Goal: Task Accomplishment & Management: Use online tool/utility

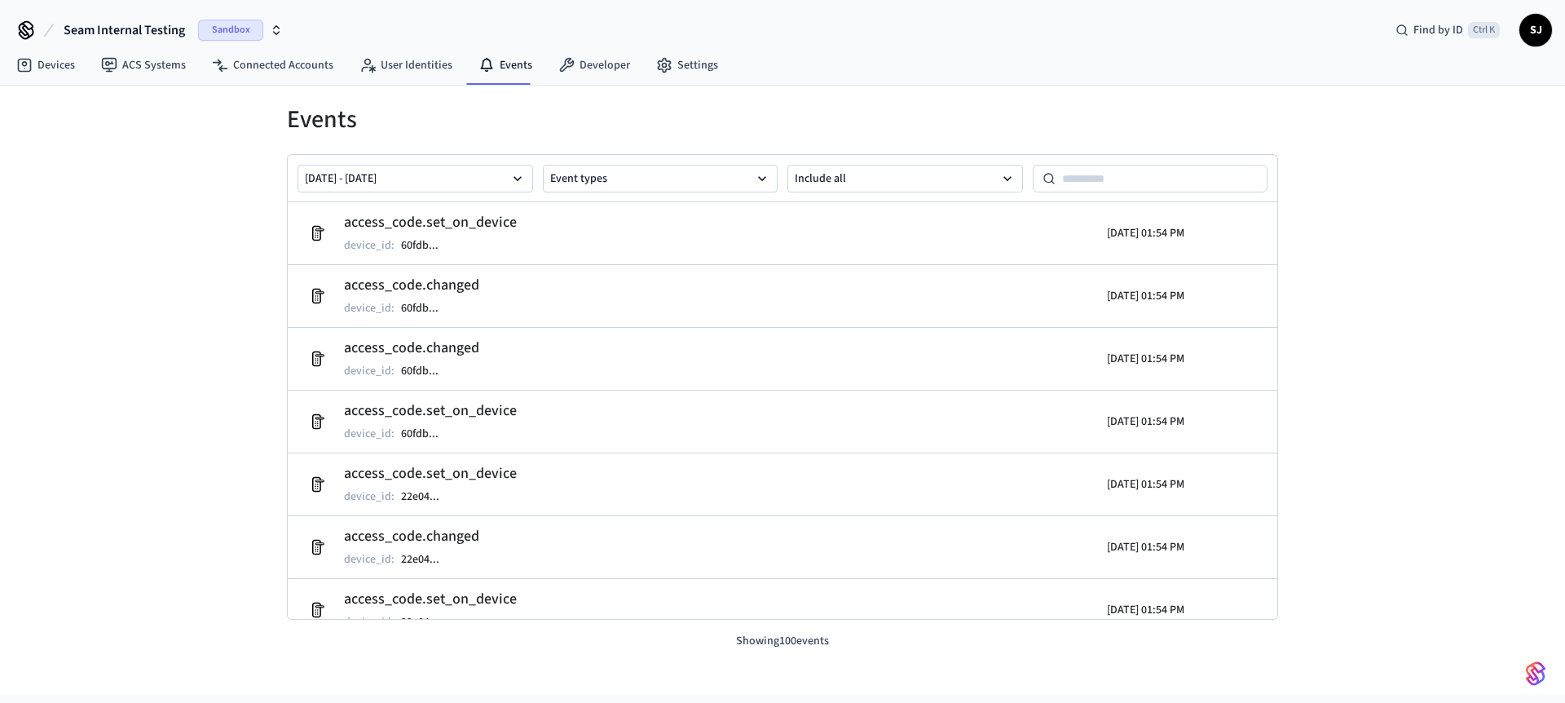
click at [117, 27] on span "Seam Internal Testing" at bounding box center [124, 30] width 121 height 20
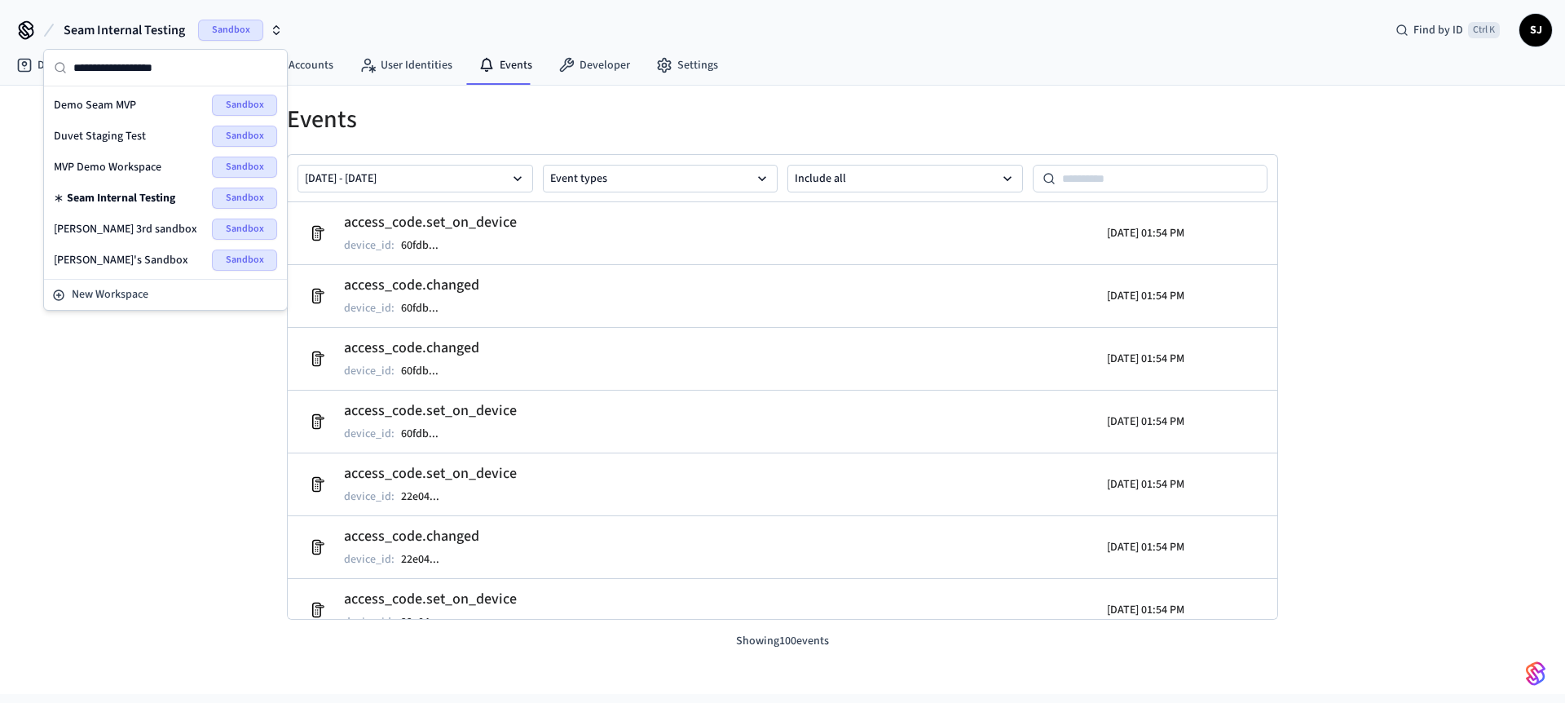
click at [110, 126] on div "Duvet Staging Test Sandbox" at bounding box center [165, 136] width 223 height 21
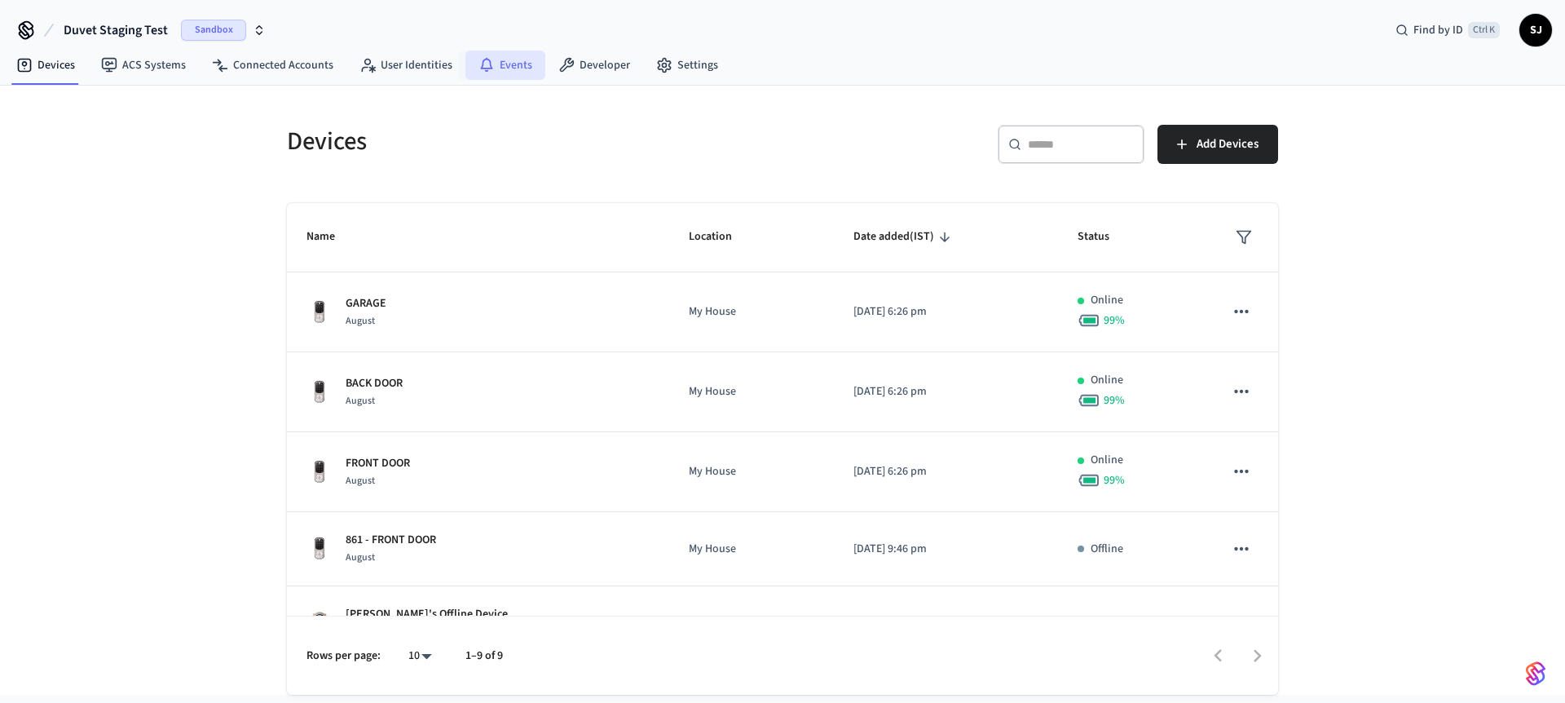
click at [508, 79] on link "Events" at bounding box center [505, 65] width 80 height 29
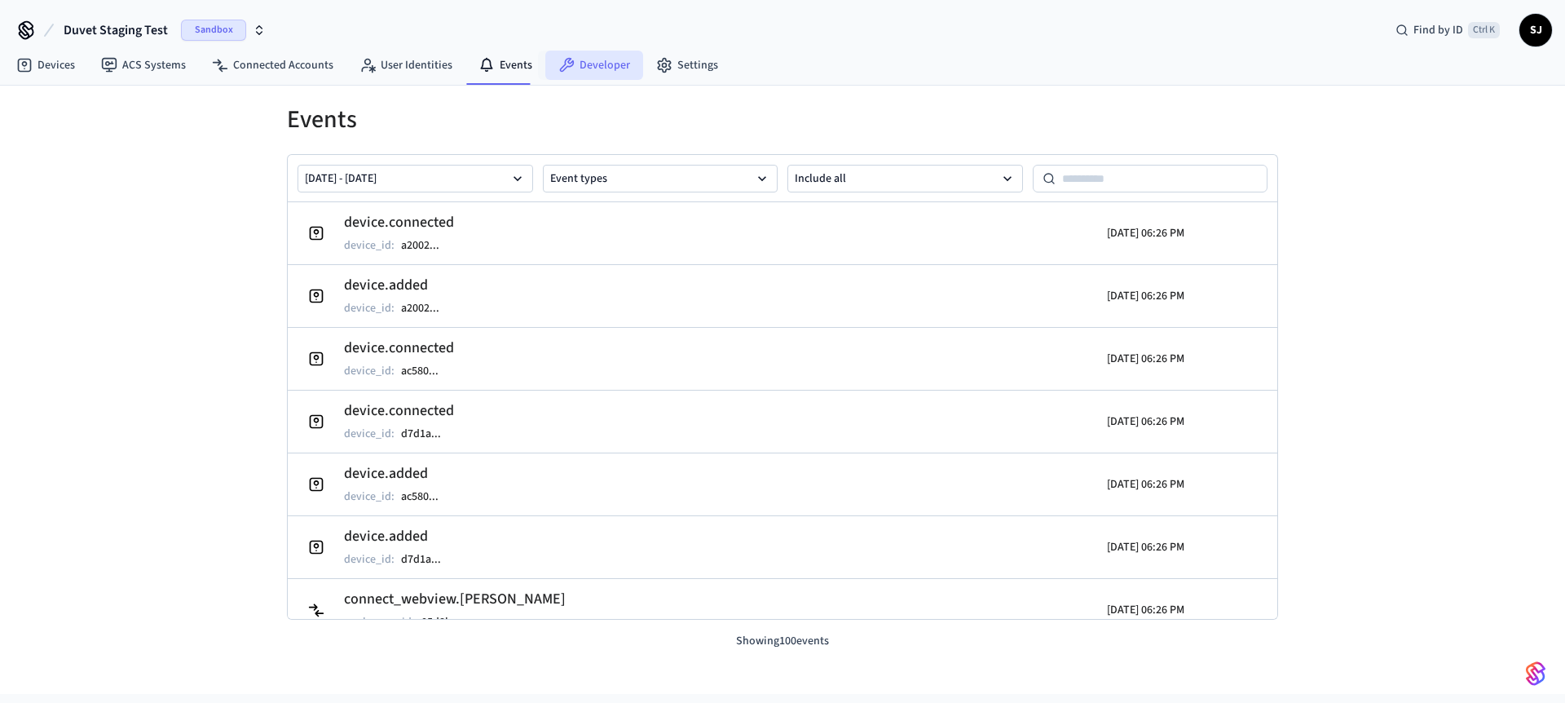
click at [588, 57] on link "Developer" at bounding box center [594, 65] width 98 height 29
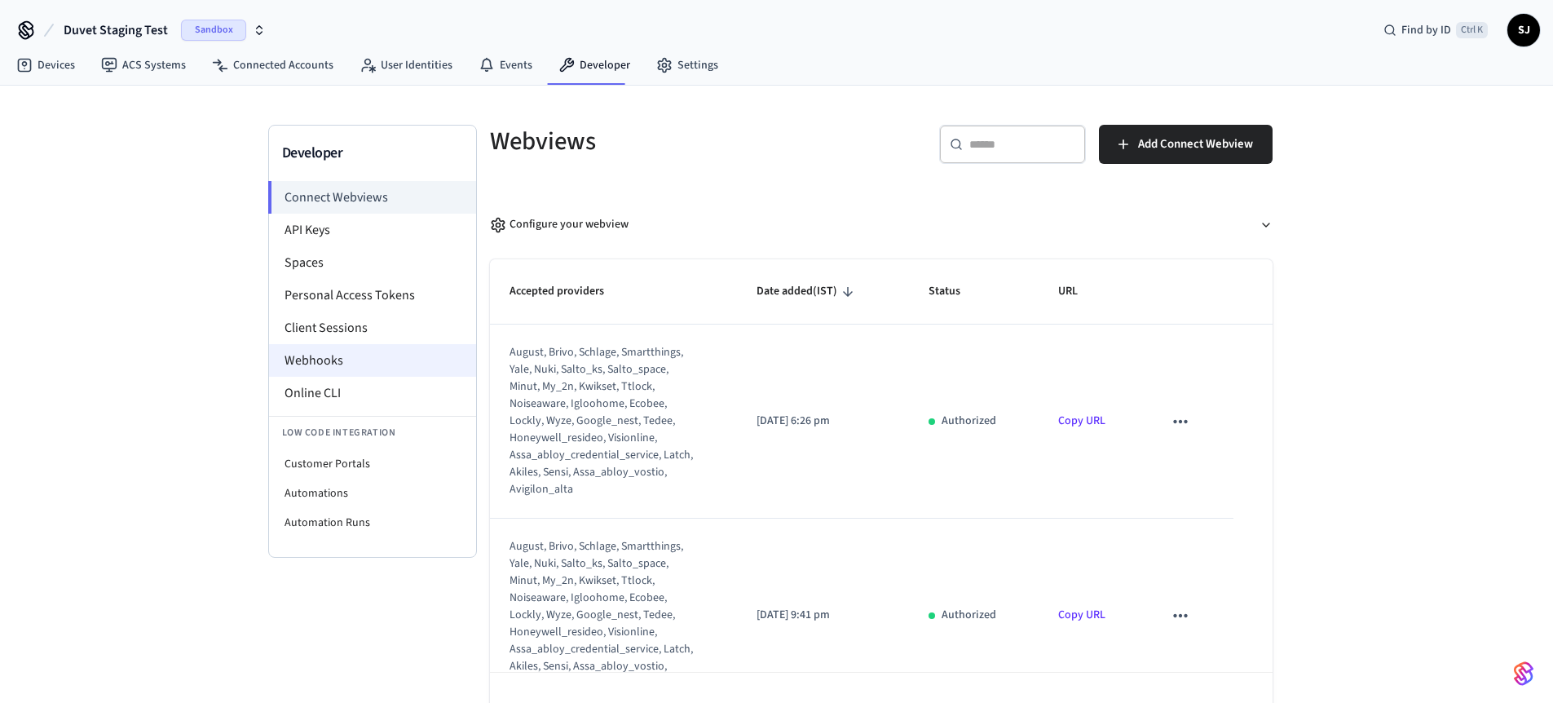
click at [313, 350] on li "Webhooks" at bounding box center [372, 360] width 207 height 33
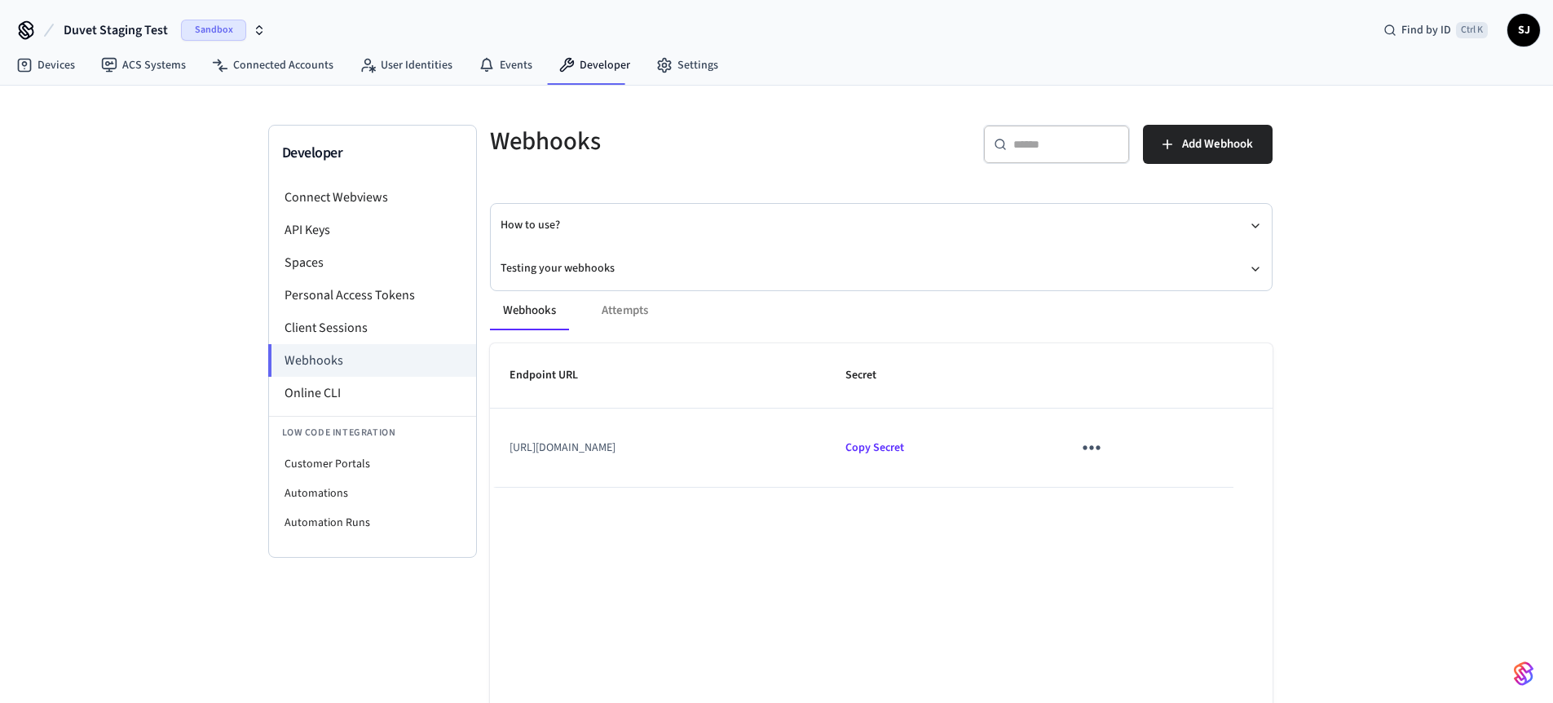
click at [635, 315] on div "Webhooks Attempts" at bounding box center [881, 310] width 782 height 39
click at [624, 311] on div "Webhooks Attempts" at bounding box center [881, 310] width 782 height 39
click at [584, 261] on button "Testing your webhooks" at bounding box center [880, 268] width 761 height 43
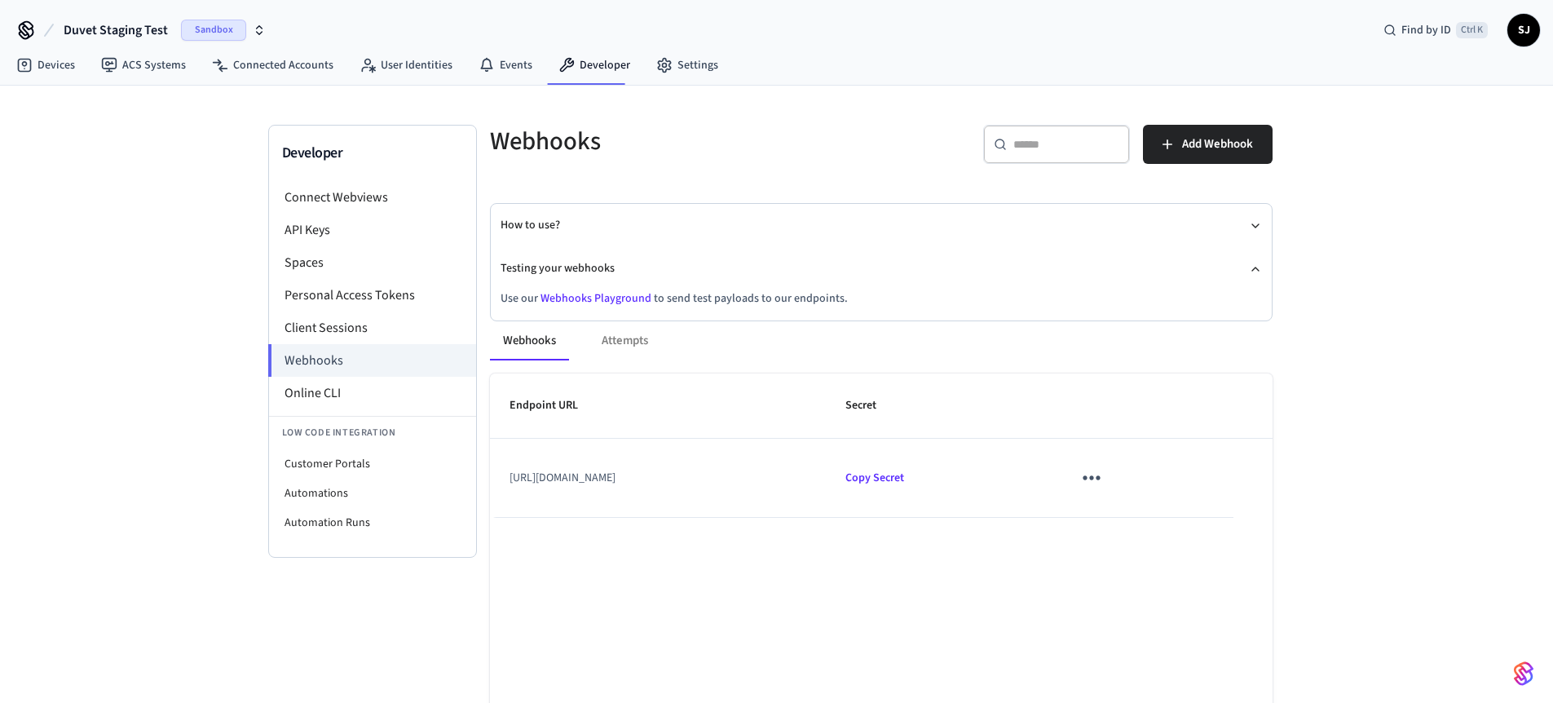
click at [588, 295] on link "Webhooks Playground" at bounding box center [595, 298] width 111 height 16
click at [1104, 476] on icon "sticky table" at bounding box center [1090, 477] width 25 height 25
click at [1186, 514] on li "Edit" at bounding box center [1180, 526] width 77 height 44
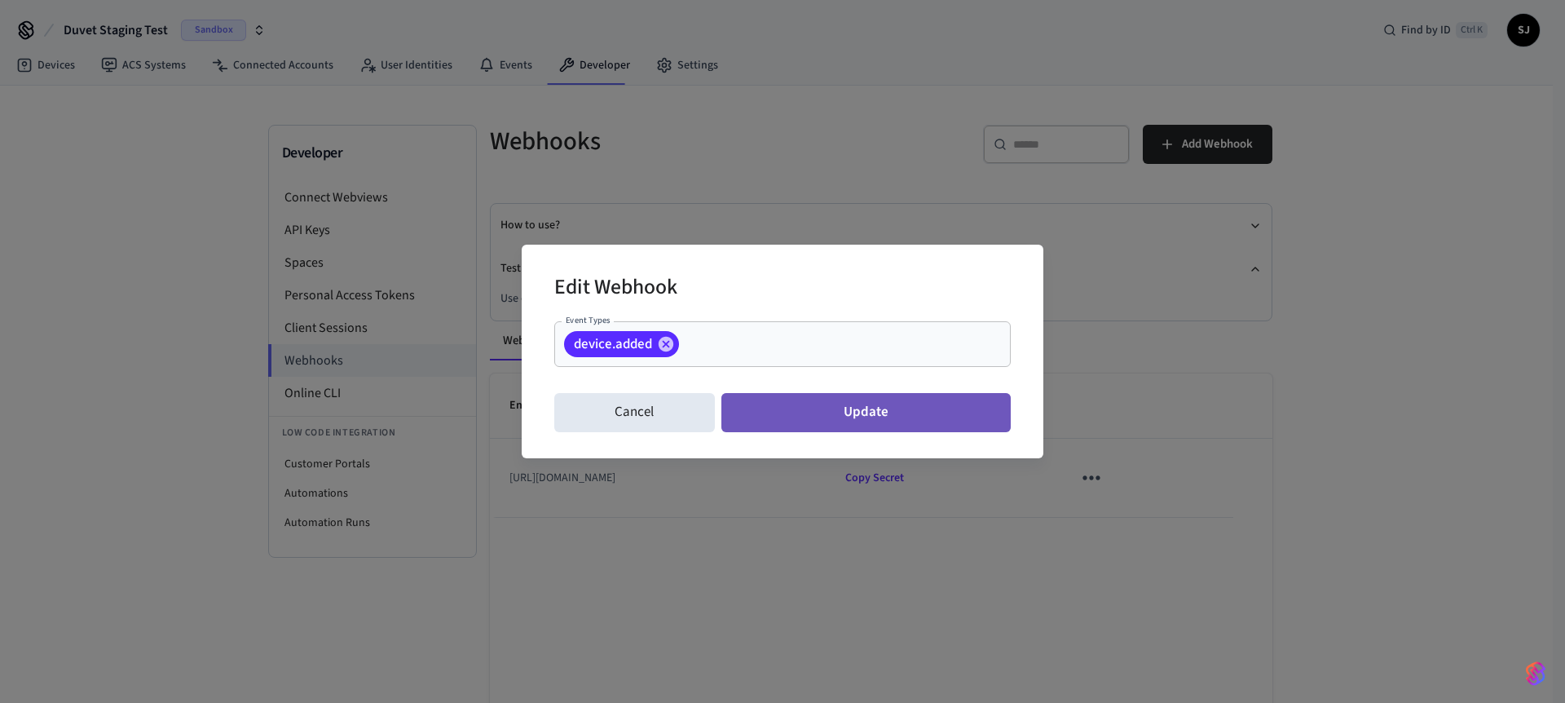
click at [928, 403] on button "Update" at bounding box center [865, 412] width 289 height 39
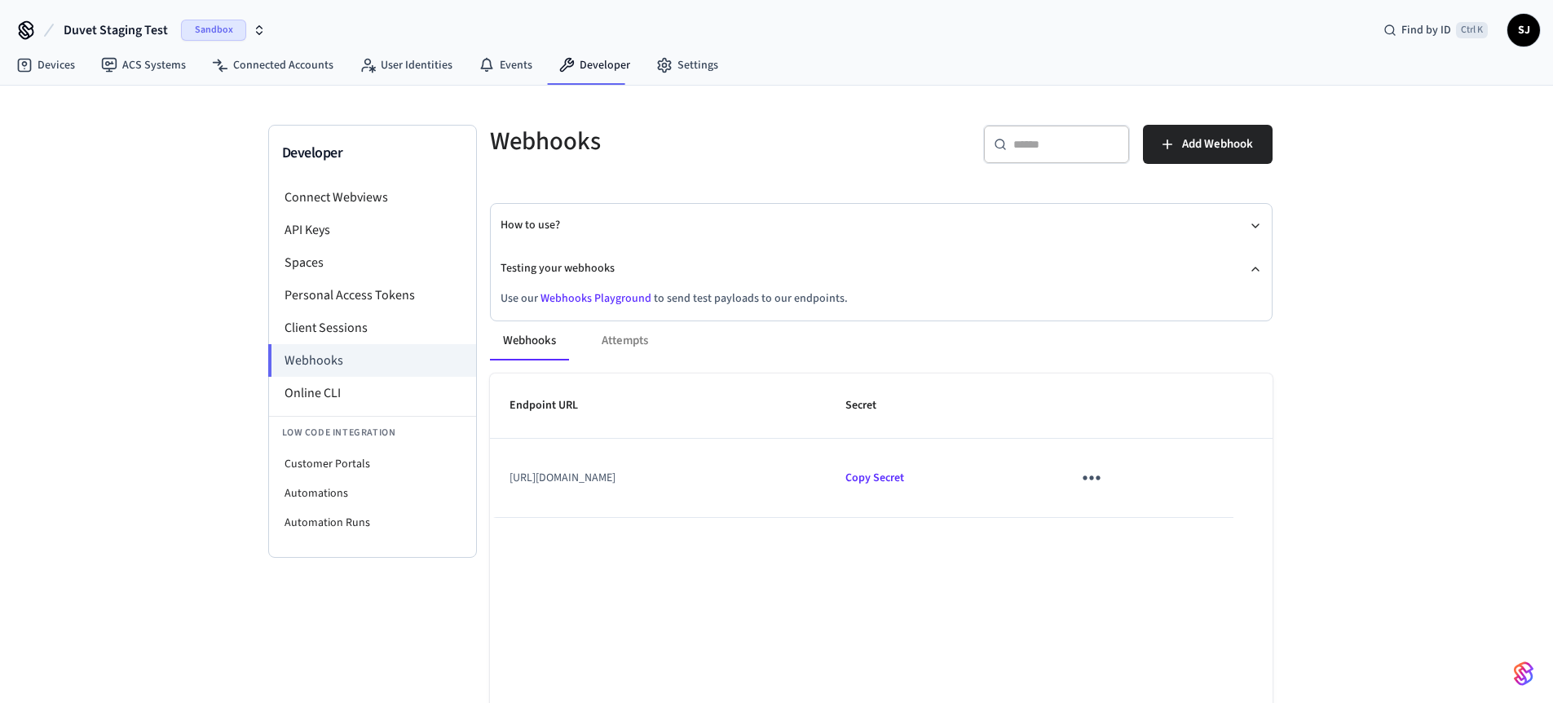
click at [735, 480] on td "[URL][DOMAIN_NAME]" at bounding box center [658, 478] width 337 height 78
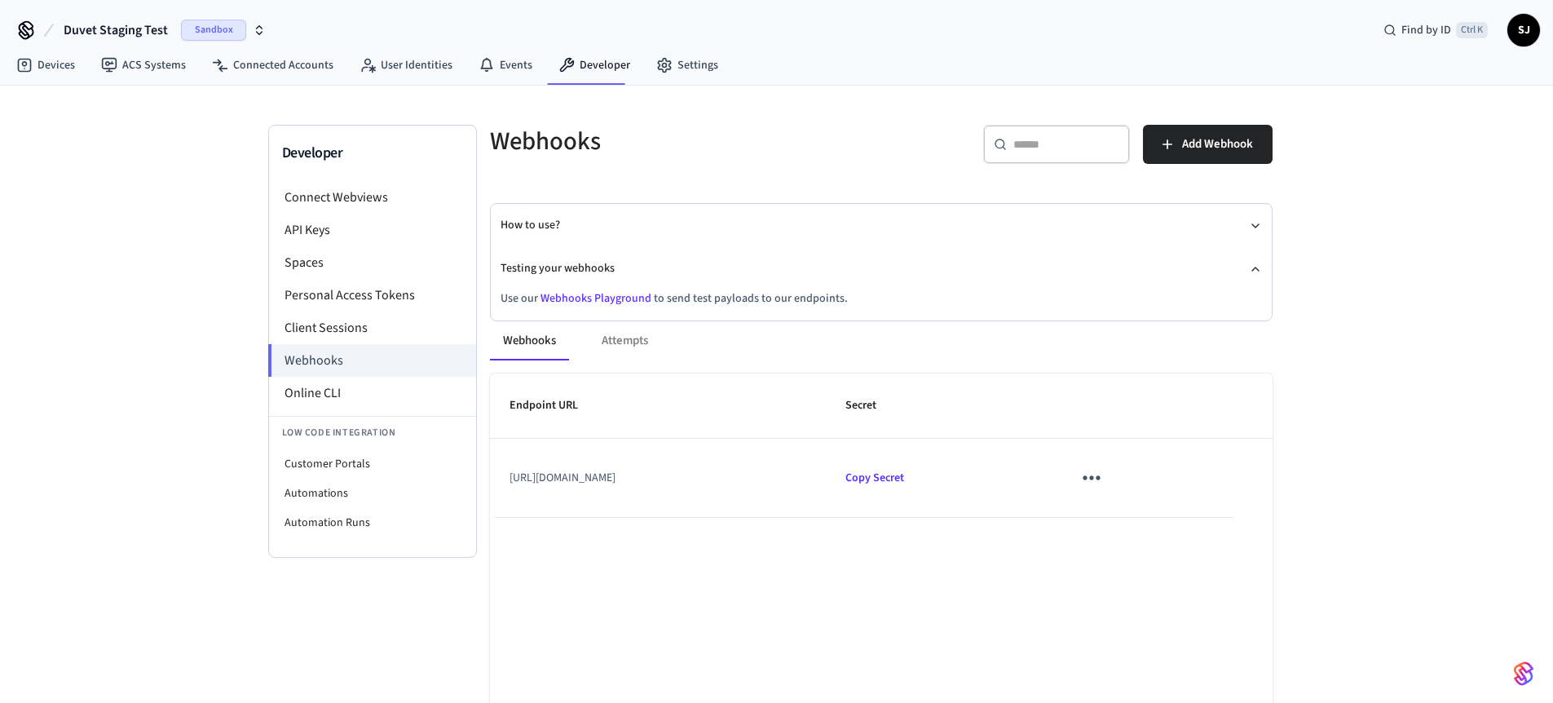
click at [735, 480] on td "[URL][DOMAIN_NAME]" at bounding box center [658, 478] width 337 height 78
click at [703, 480] on td "[URL][DOMAIN_NAME]" at bounding box center [658, 478] width 337 height 78
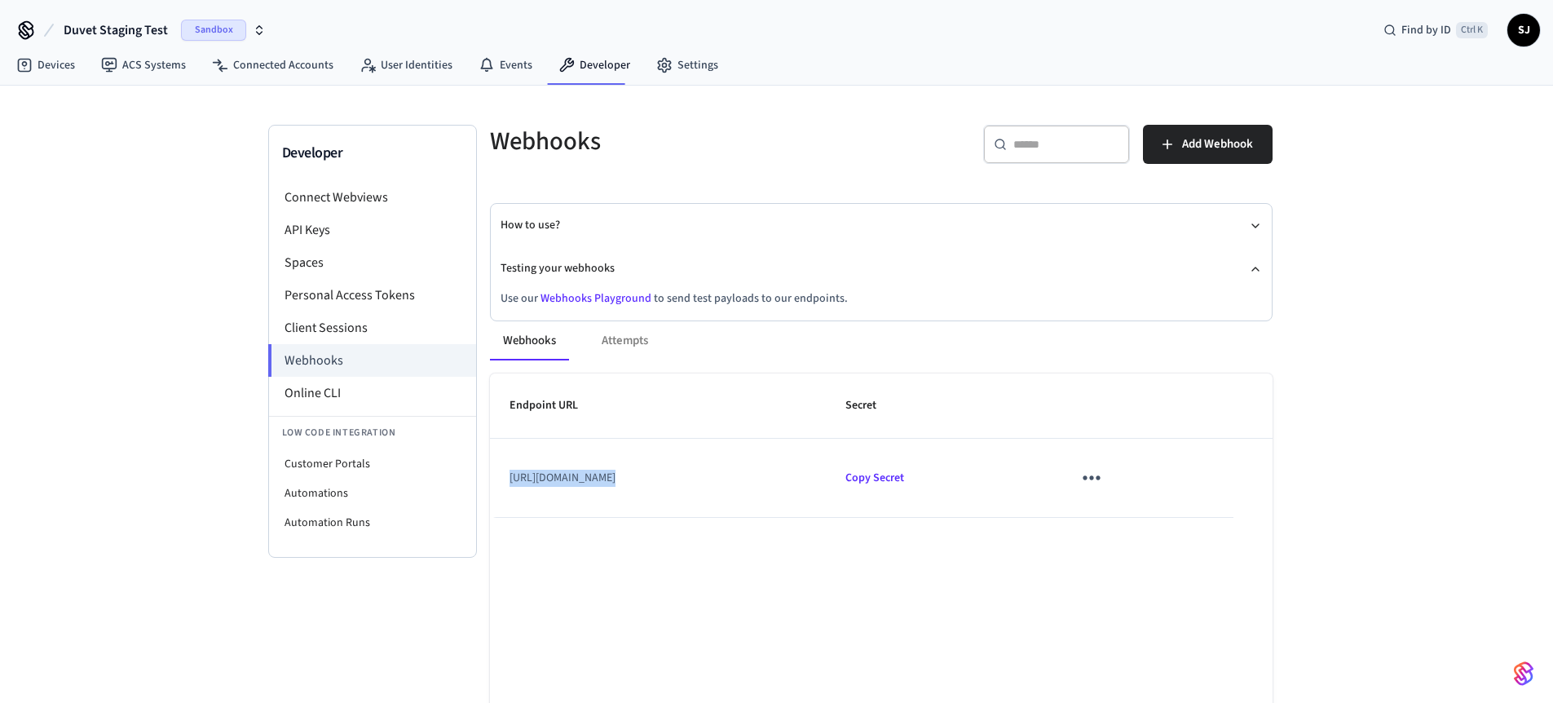
copy td "[URL][DOMAIN_NAME]"
click at [502, 57] on link "Events" at bounding box center [505, 65] width 80 height 29
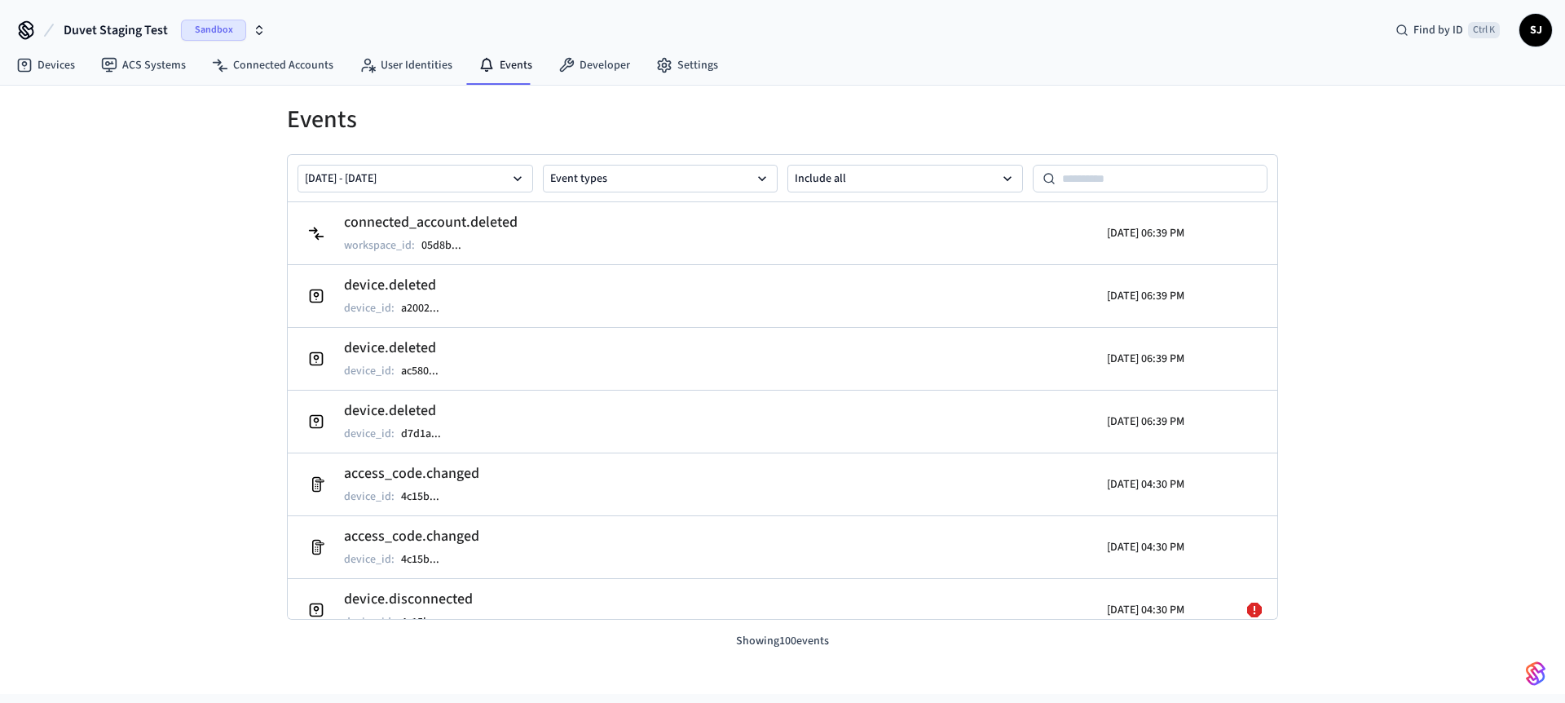
click at [126, 31] on span "Duvet Staging Test" at bounding box center [116, 30] width 104 height 20
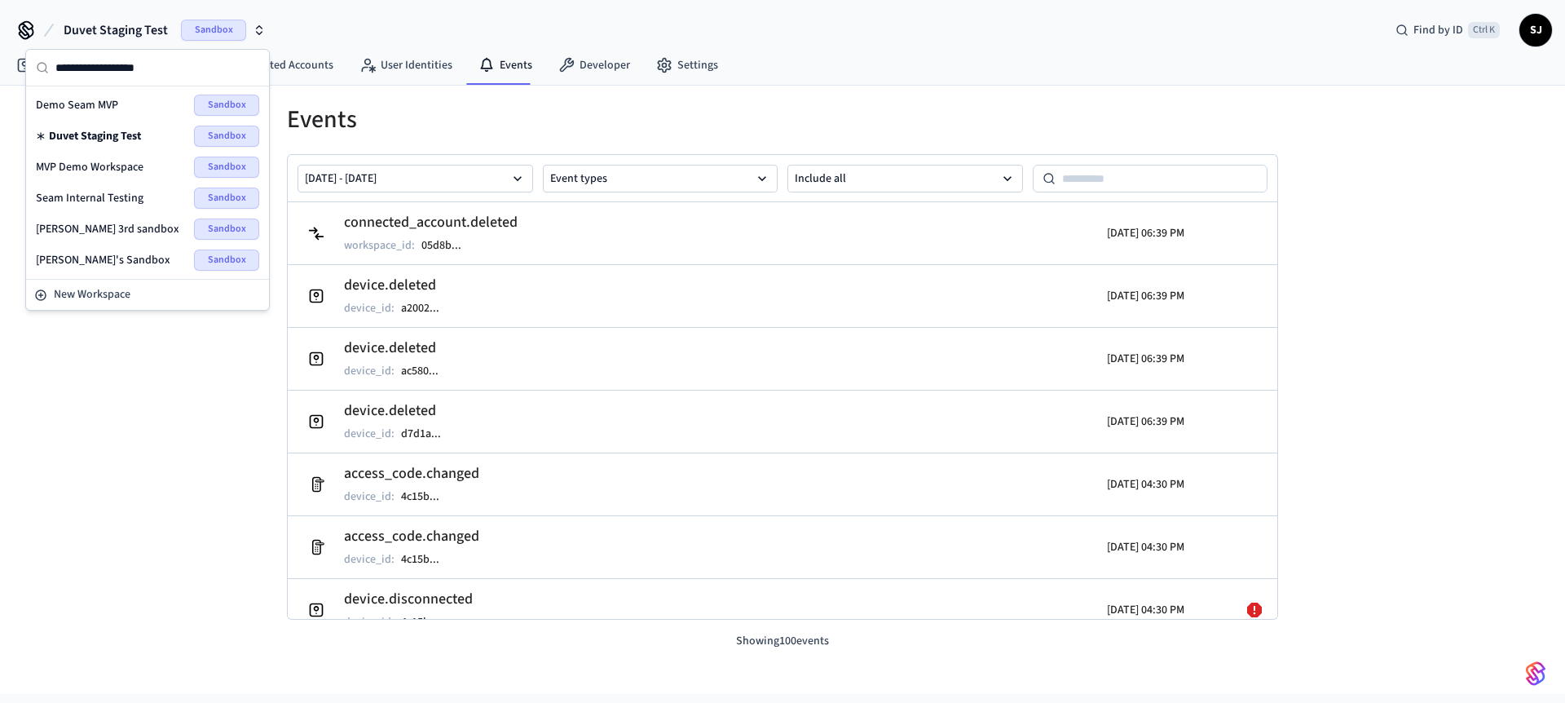
click at [99, 197] on span "Seam Internal Testing" at bounding box center [90, 198] width 108 height 16
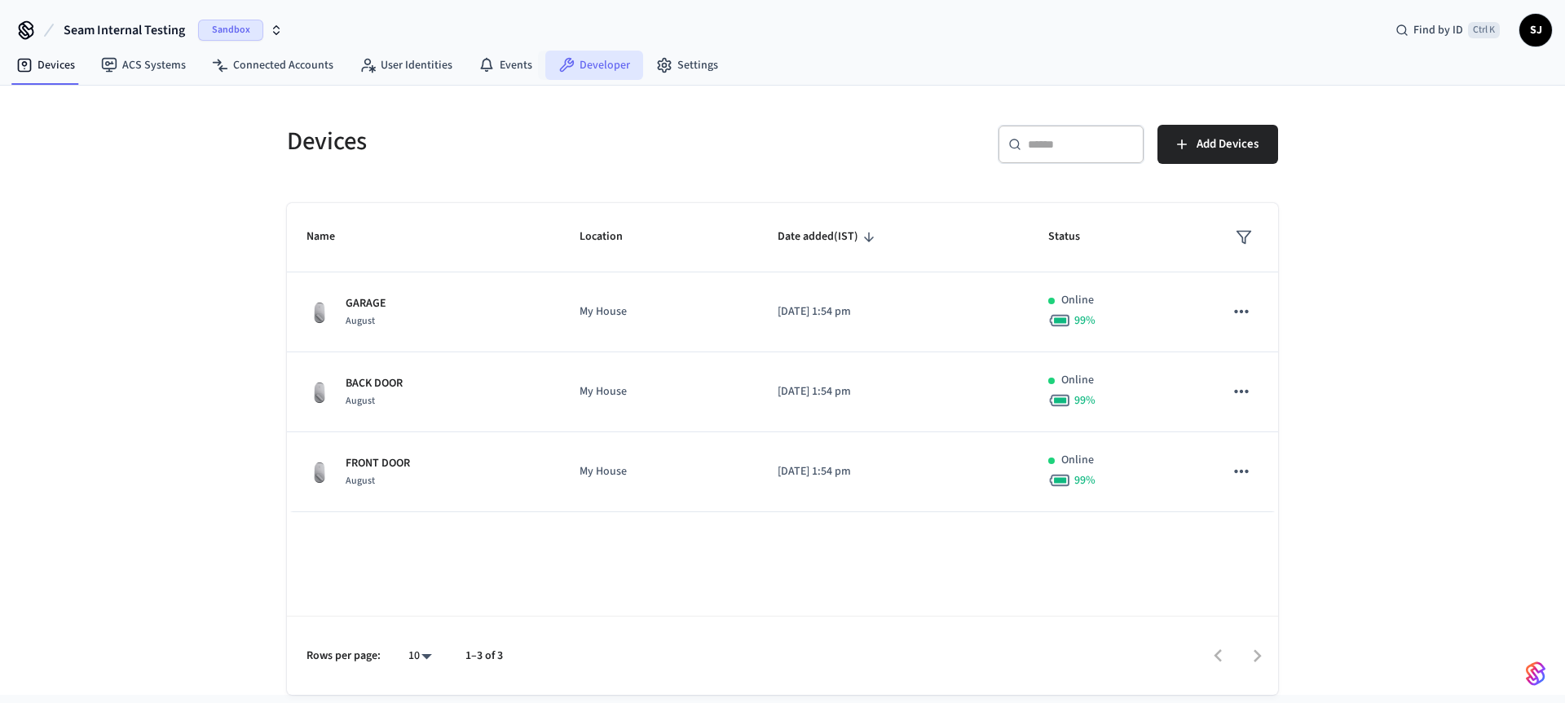
click at [559, 73] on icon at bounding box center [566, 65] width 16 height 16
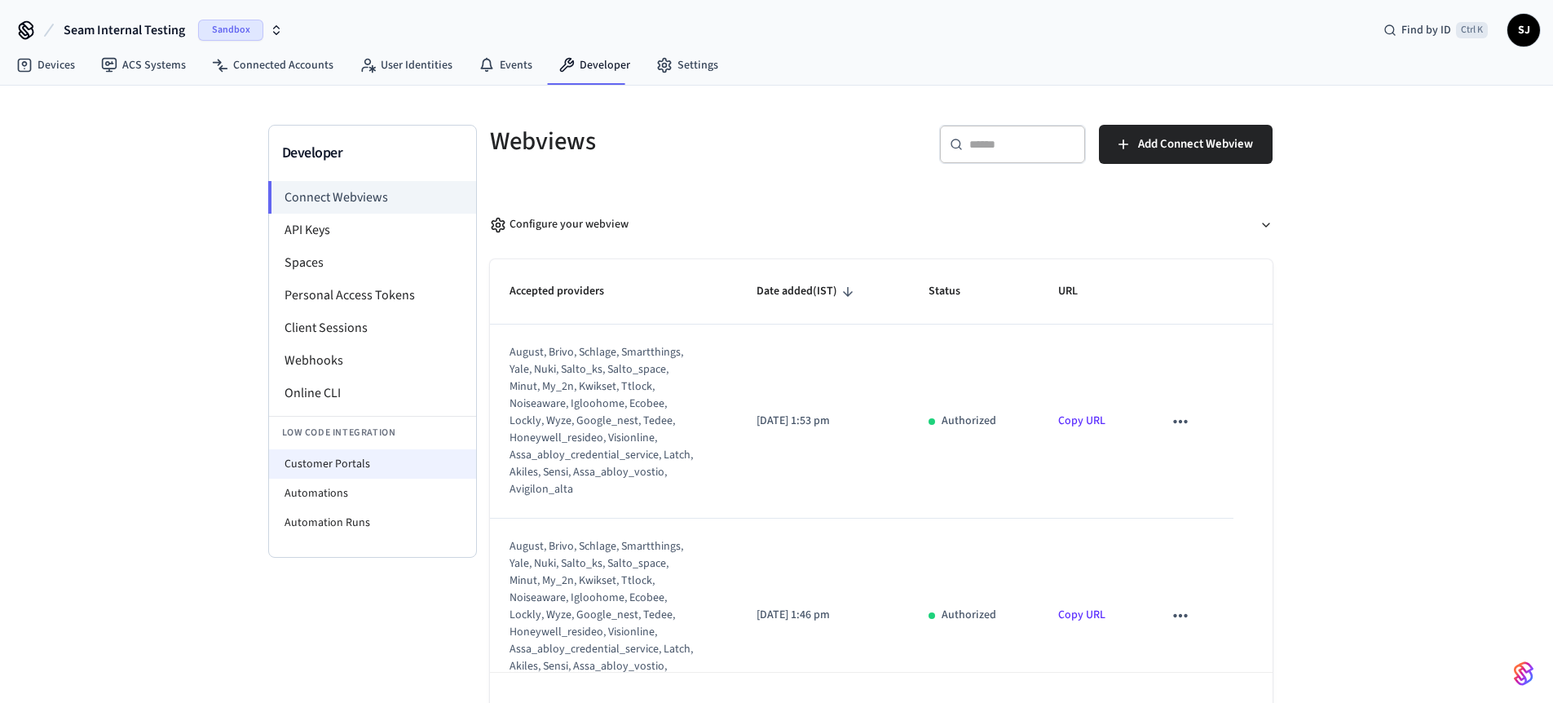
click at [315, 463] on li "Customer Portals" at bounding box center [372, 463] width 207 height 29
select select "**********"
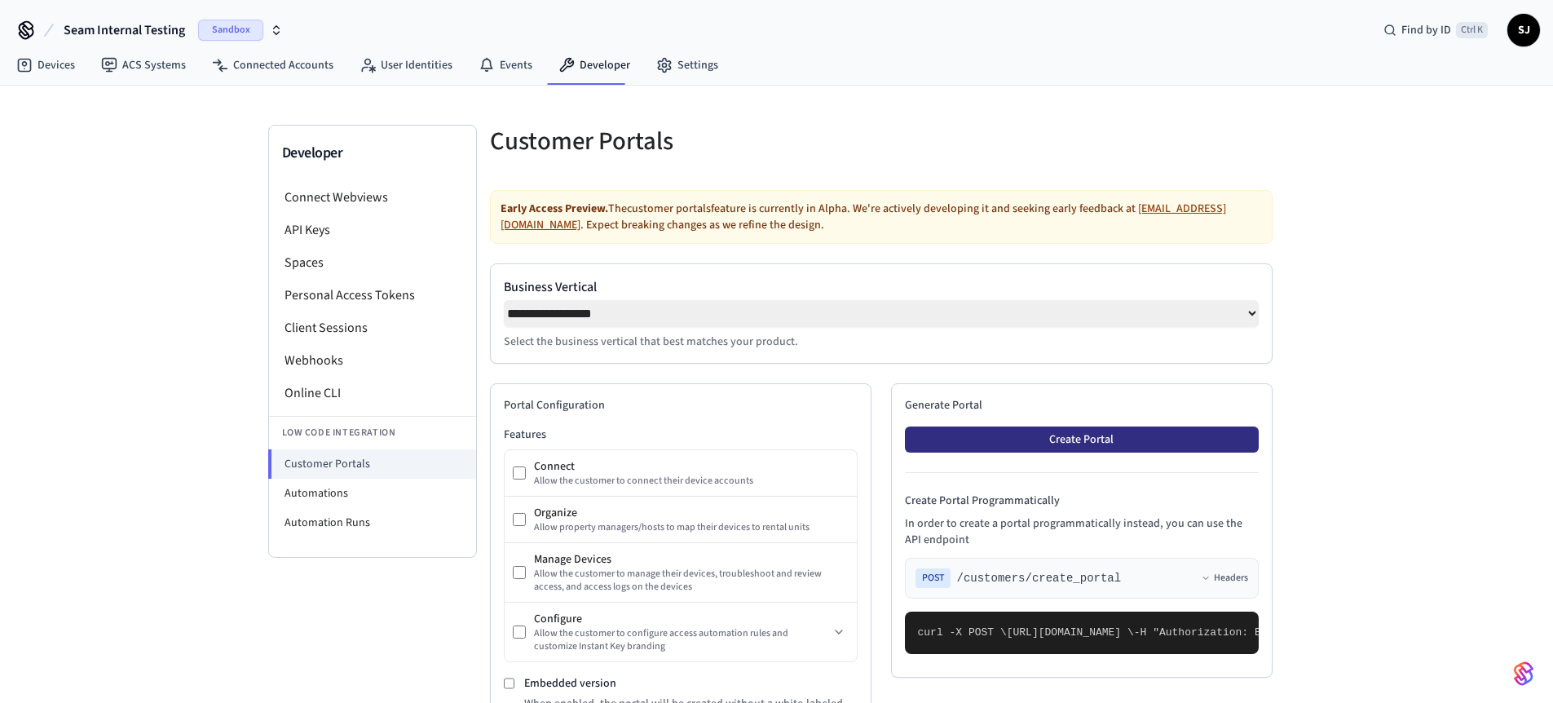
click at [1021, 452] on button "Create Portal" at bounding box center [1082, 439] width 354 height 26
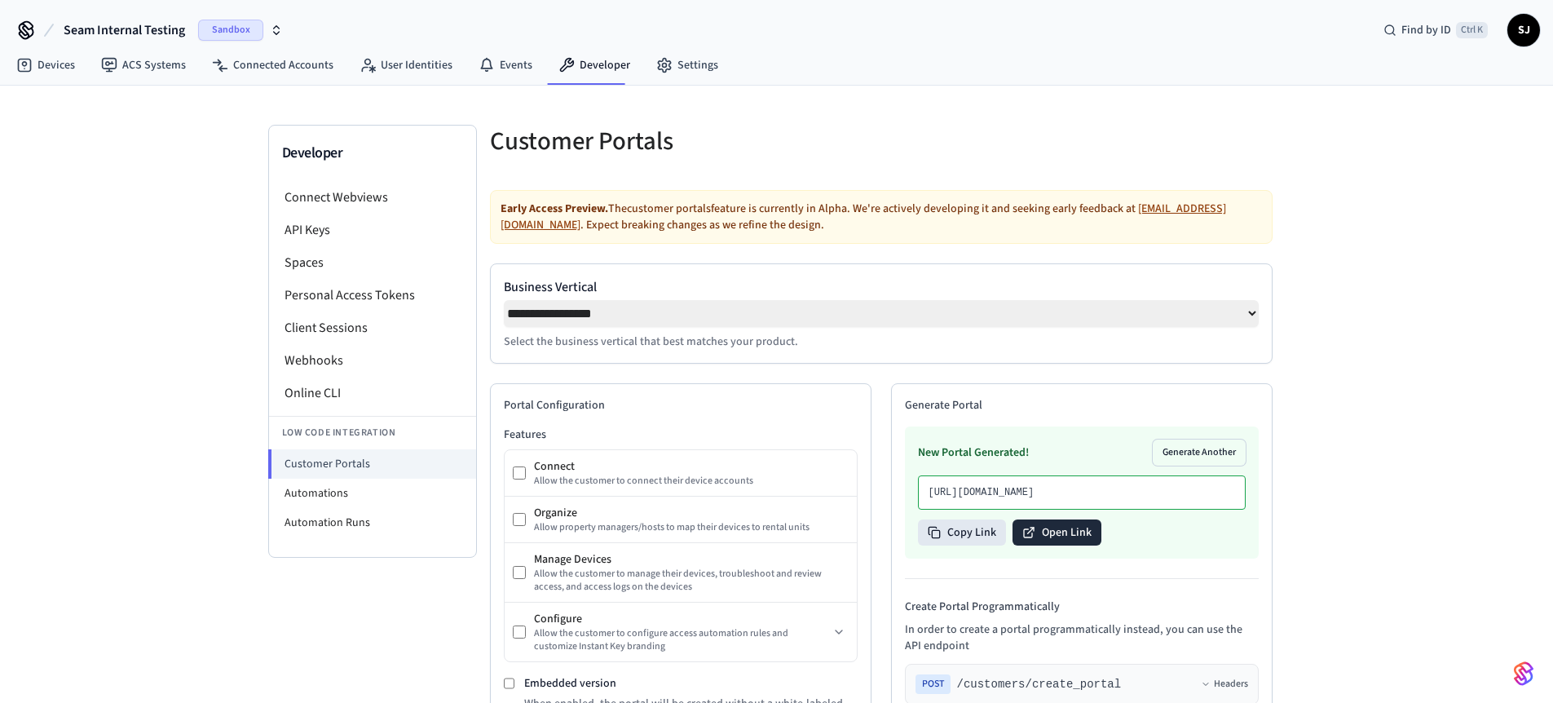
click at [1059, 545] on button "Open Link" at bounding box center [1056, 532] width 89 height 26
